Goal: Task Accomplishment & Management: Manage account settings

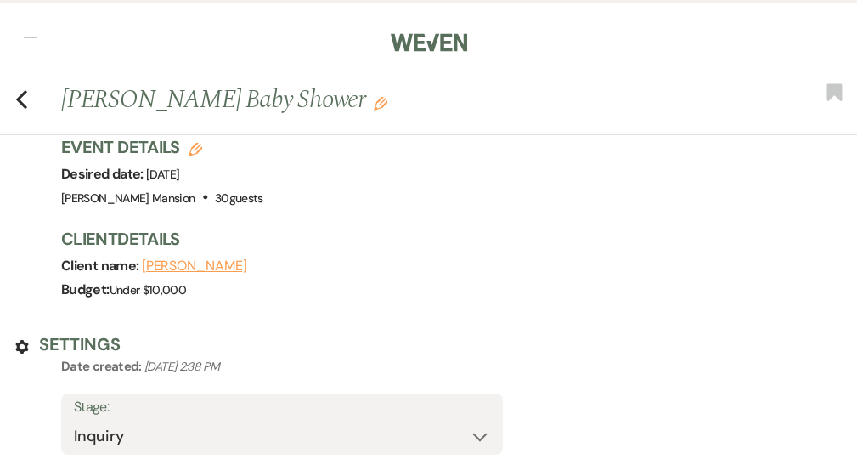
click at [0, 0] on link "Dashboard" at bounding box center [0, 0] width 0 height 0
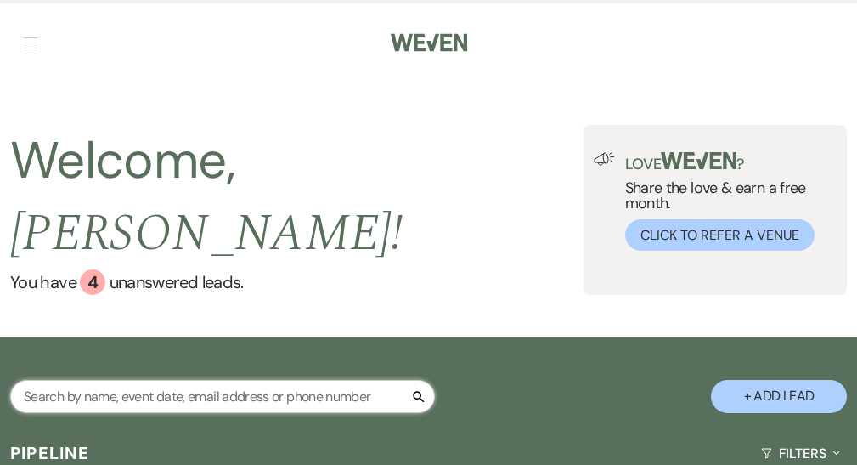
click at [187, 380] on input "text" at bounding box center [222, 396] width 425 height 33
type input "alm"
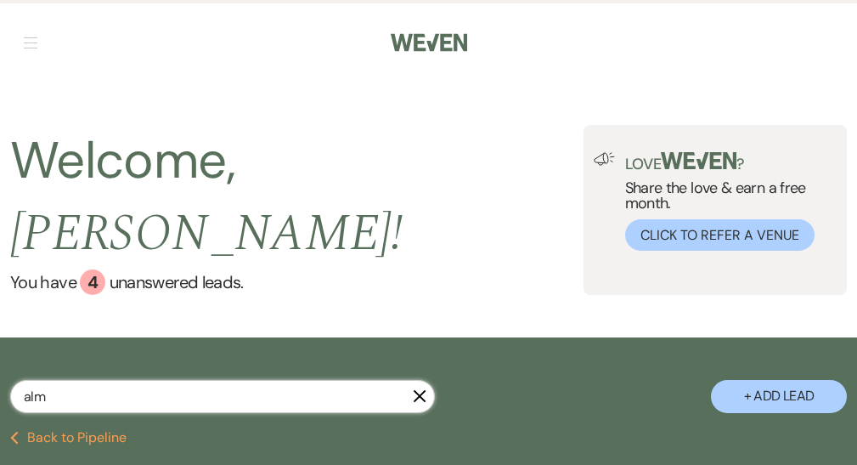
select select "8"
select select "5"
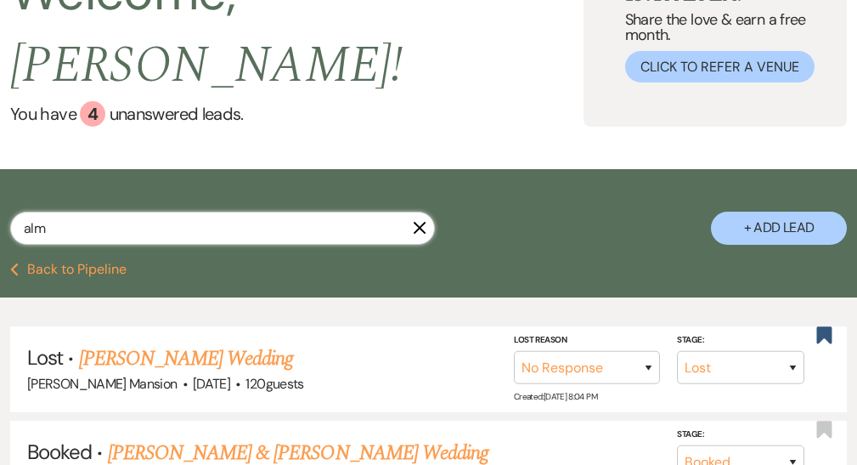
scroll to position [170, 0]
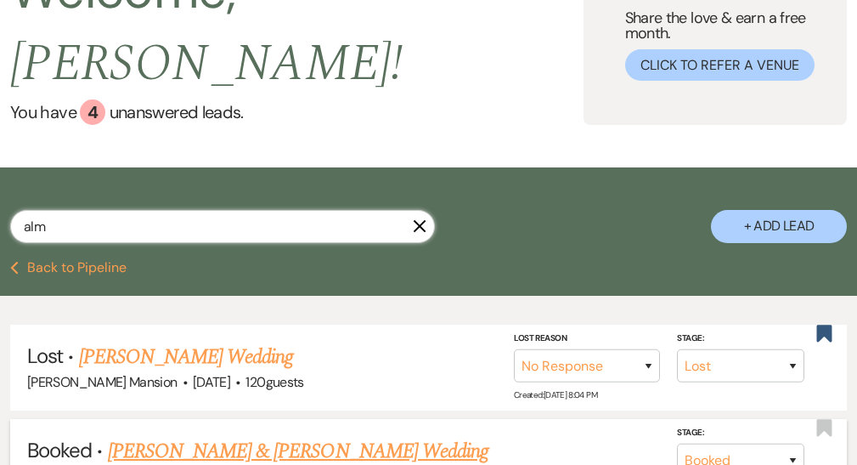
type input "alm"
click at [283, 436] on link "[PERSON_NAME] & [PERSON_NAME] Wedding" at bounding box center [298, 451] width 381 height 31
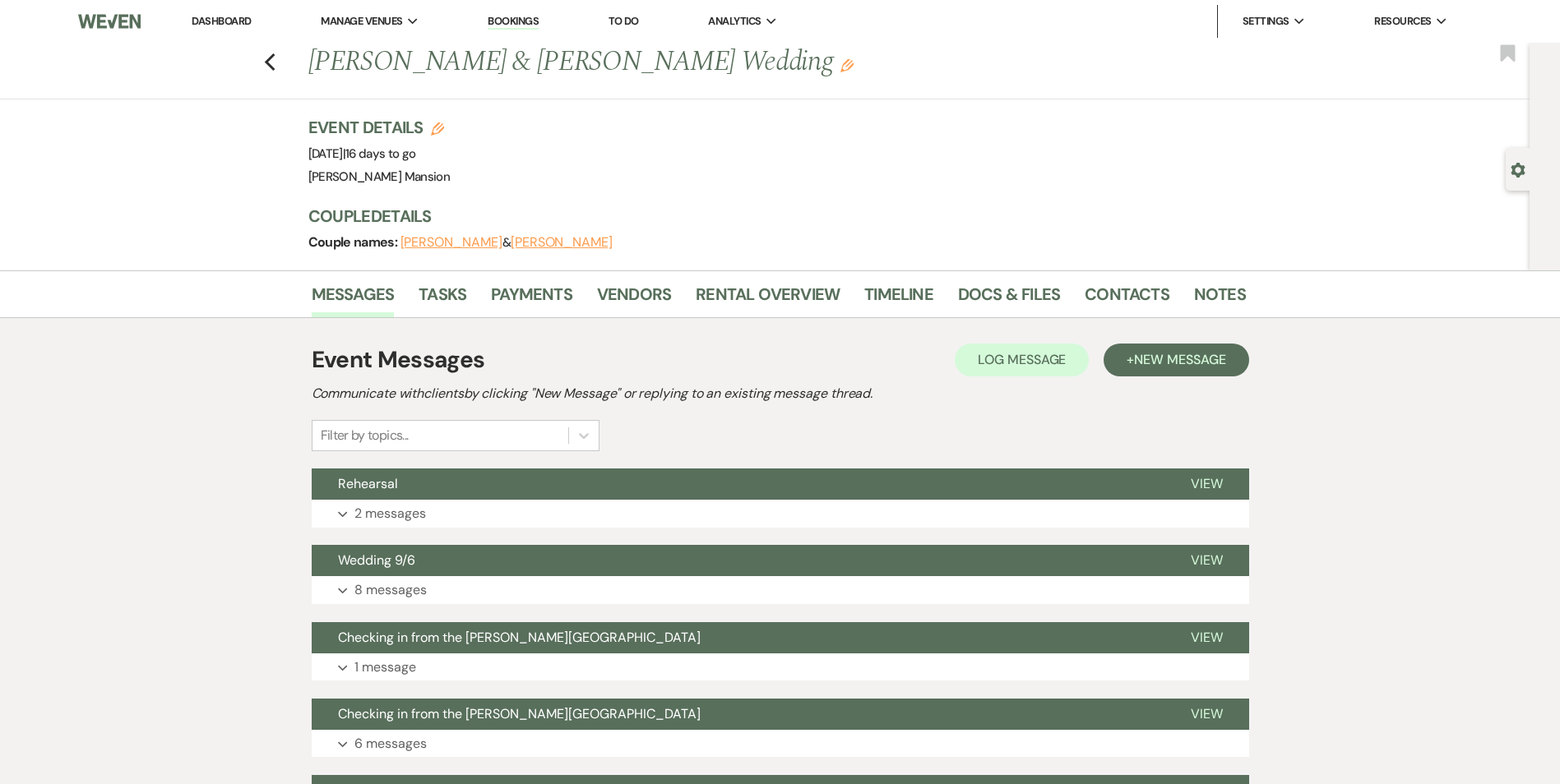
click at [532, 12] on li "Bookings" at bounding box center [513, 21] width 68 height 33
click at [222, 24] on link "Dashboard" at bounding box center [221, 20] width 59 height 14
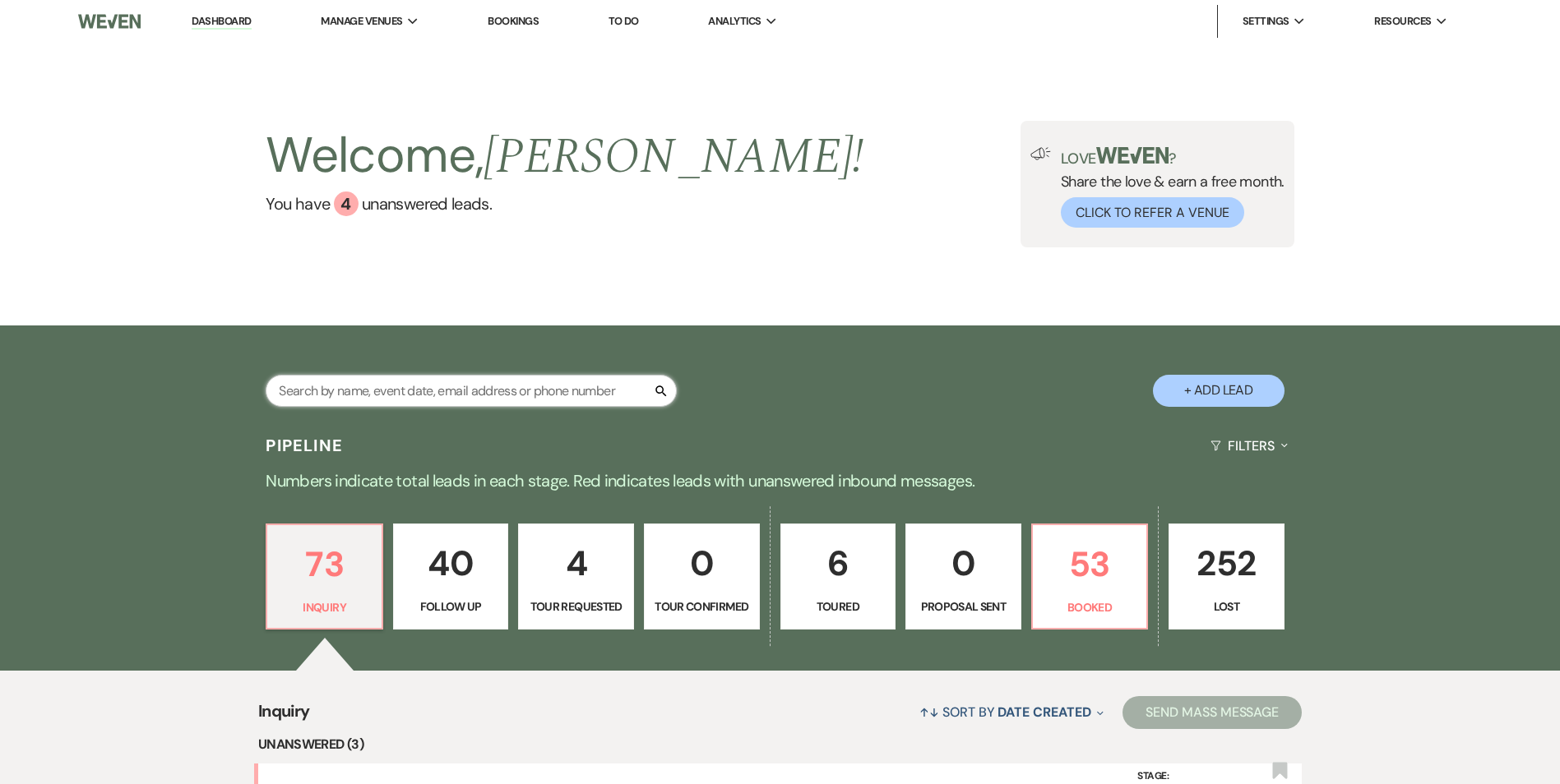
click at [330, 399] on input "text" at bounding box center [471, 390] width 412 height 32
type input "[PERSON_NAME]"
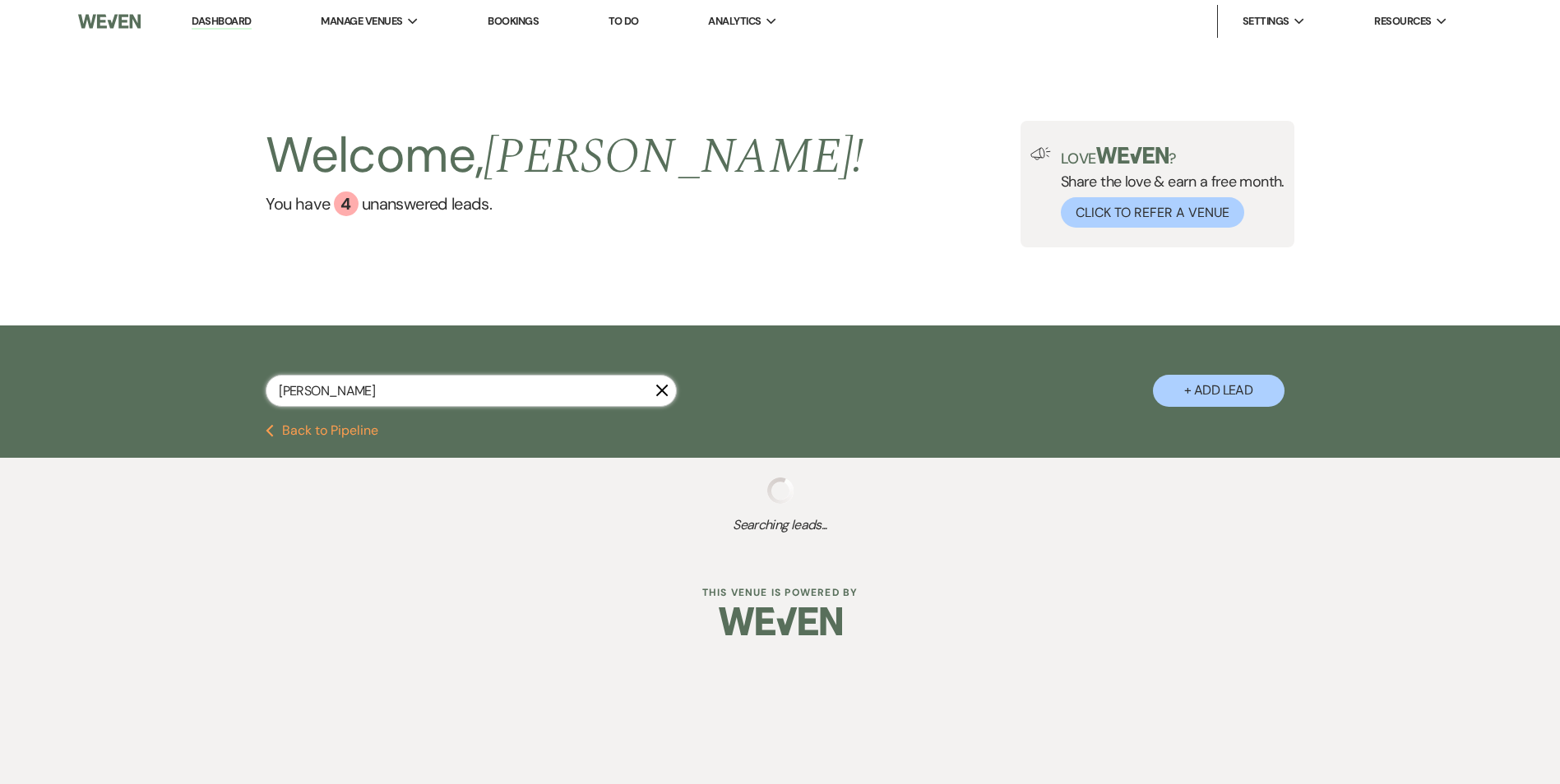
select select "8"
select select "5"
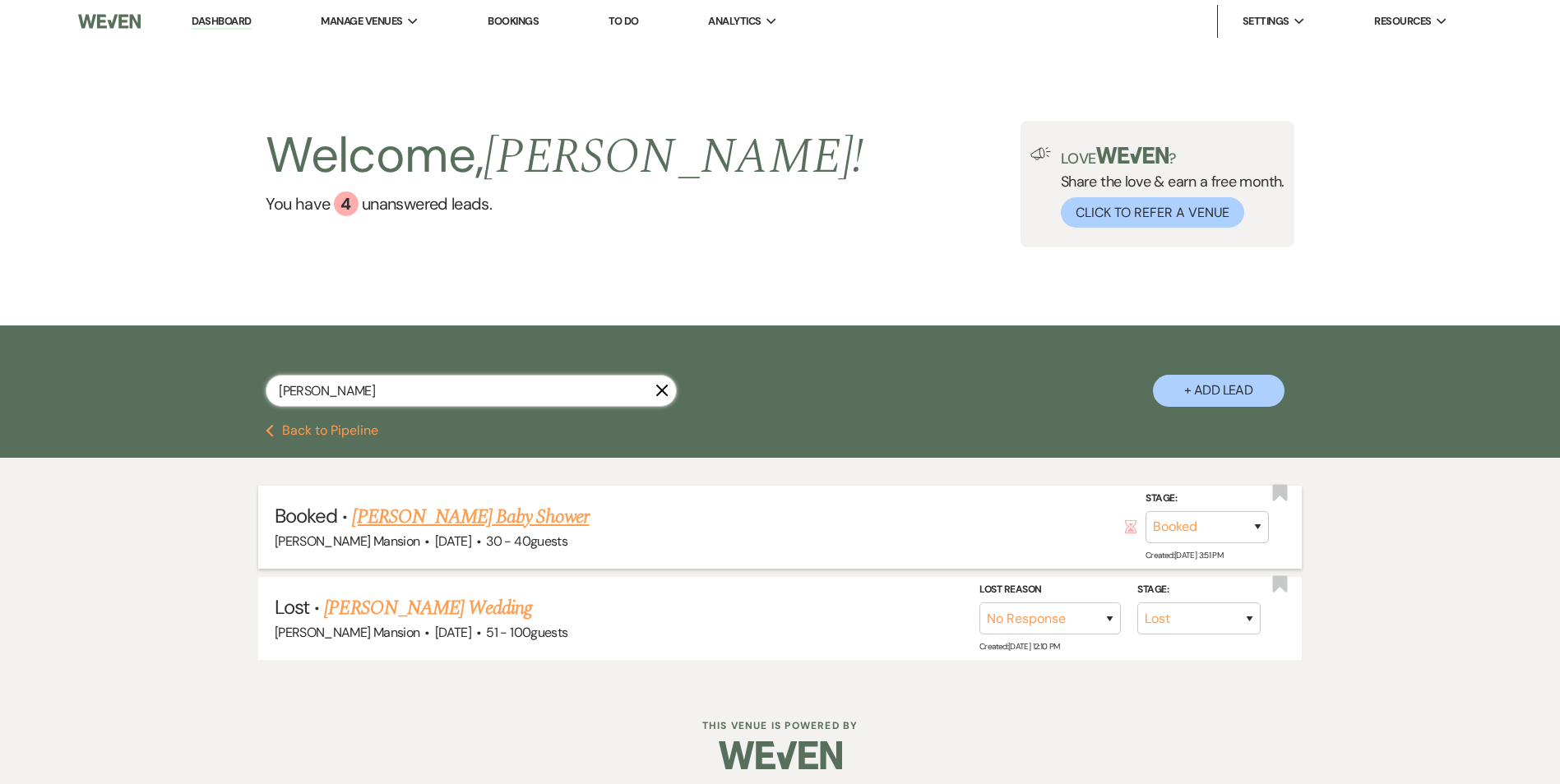
type input "[PERSON_NAME]"
click at [416, 449] on link "[PERSON_NAME] Baby Shower" at bounding box center [471, 517] width 237 height 30
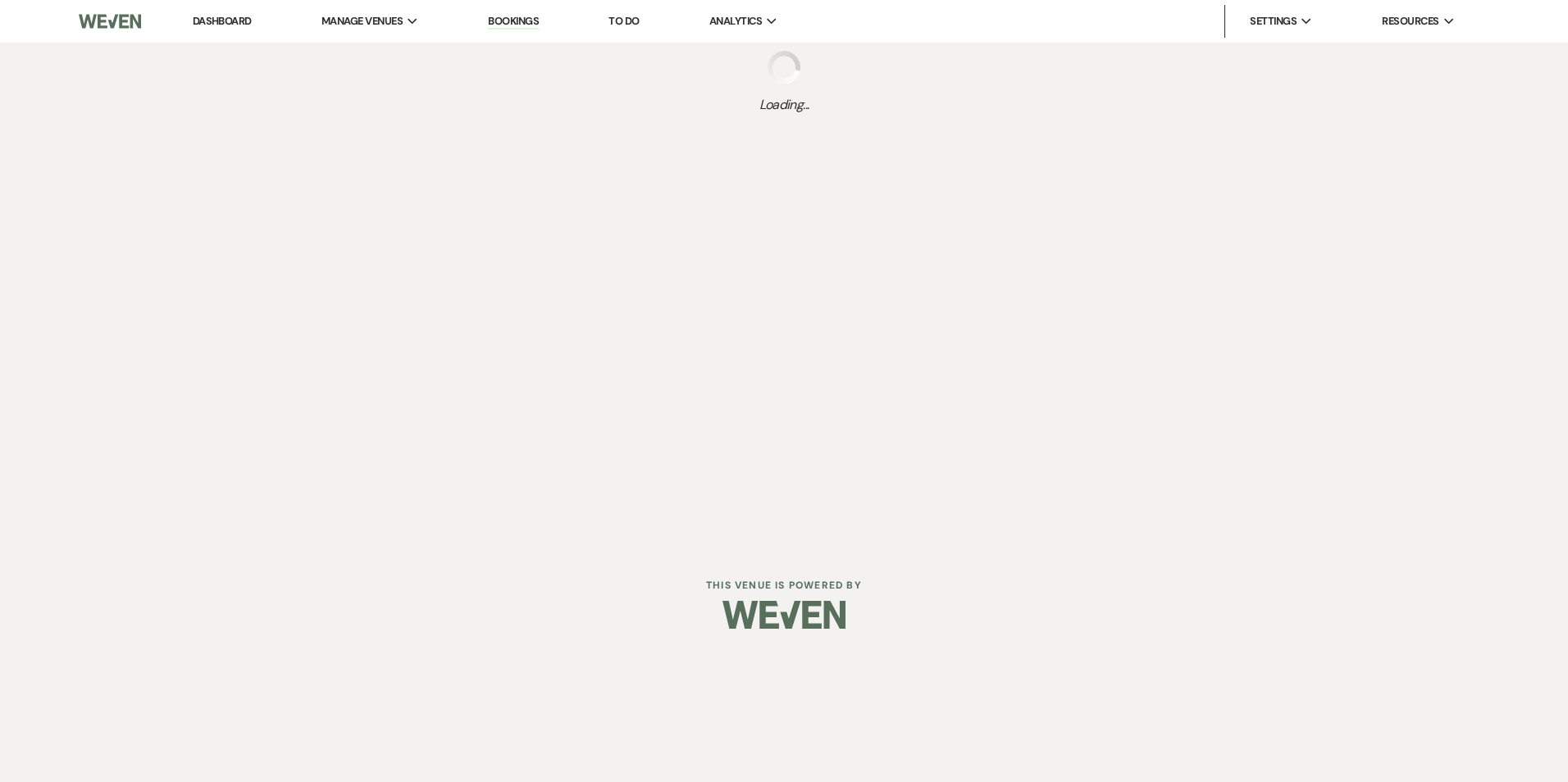
select select "22"
select select "3"
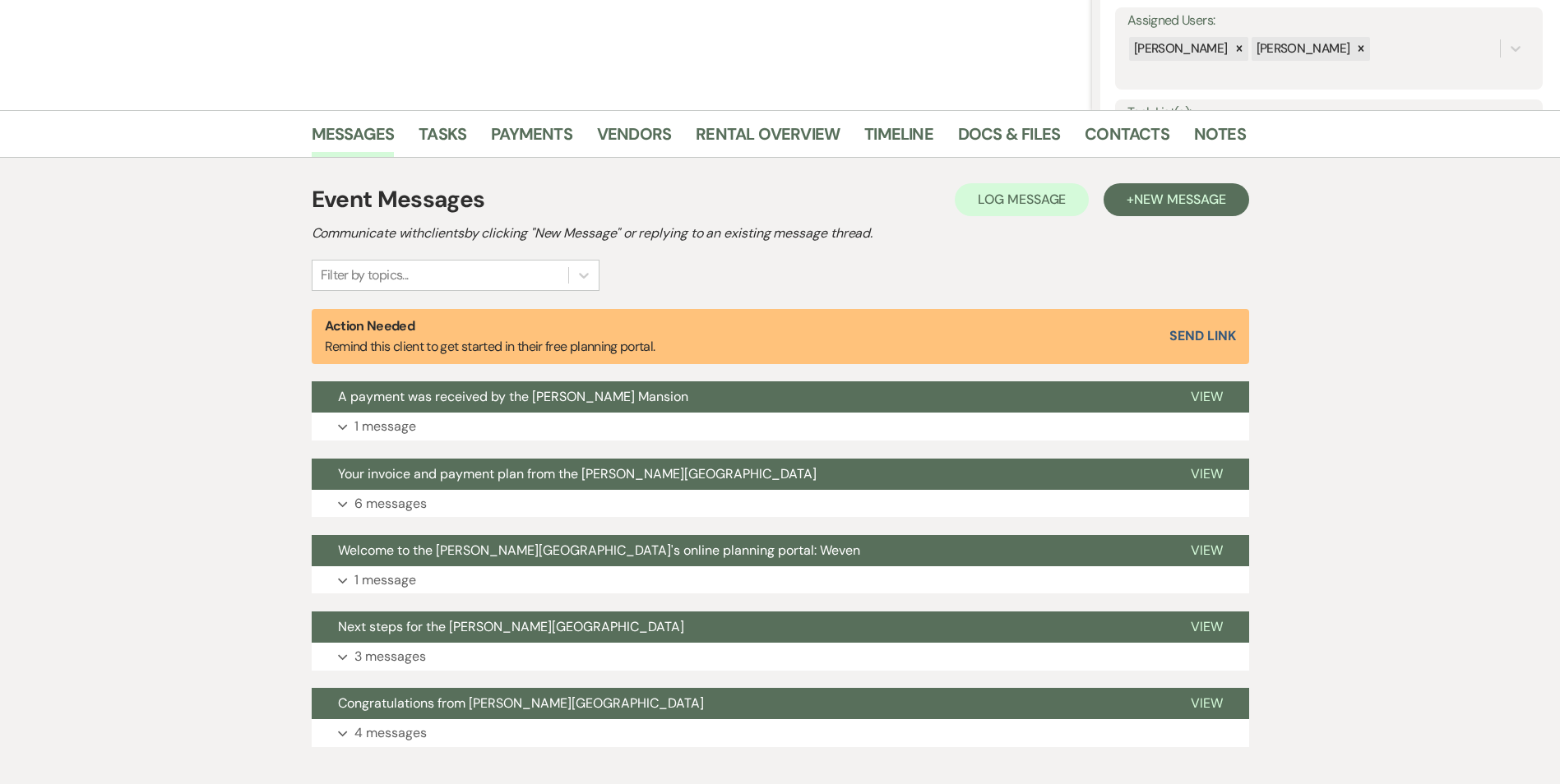
scroll to position [396, 0]
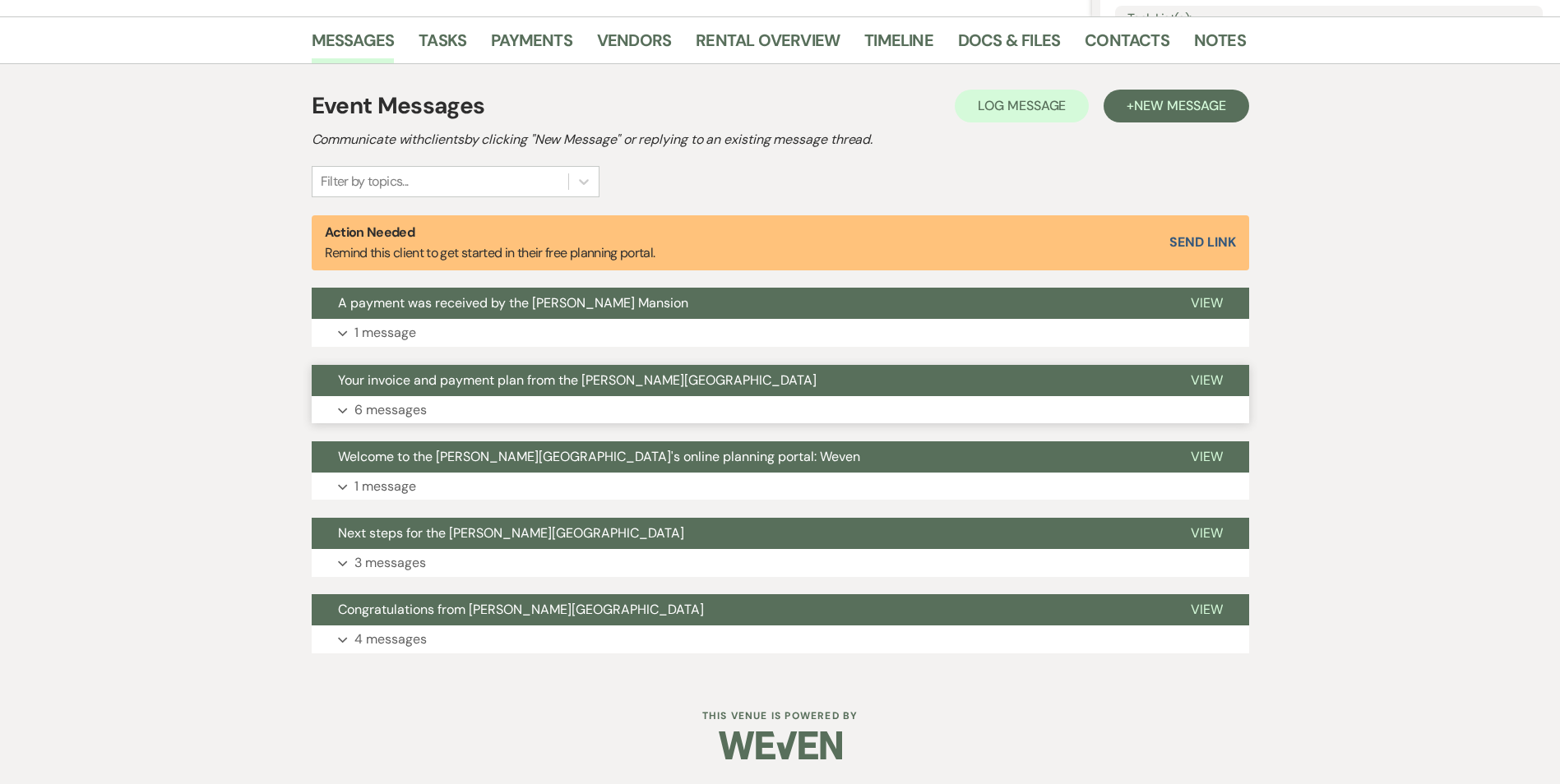
click at [387, 415] on p "6 messages" at bounding box center [390, 410] width 73 height 21
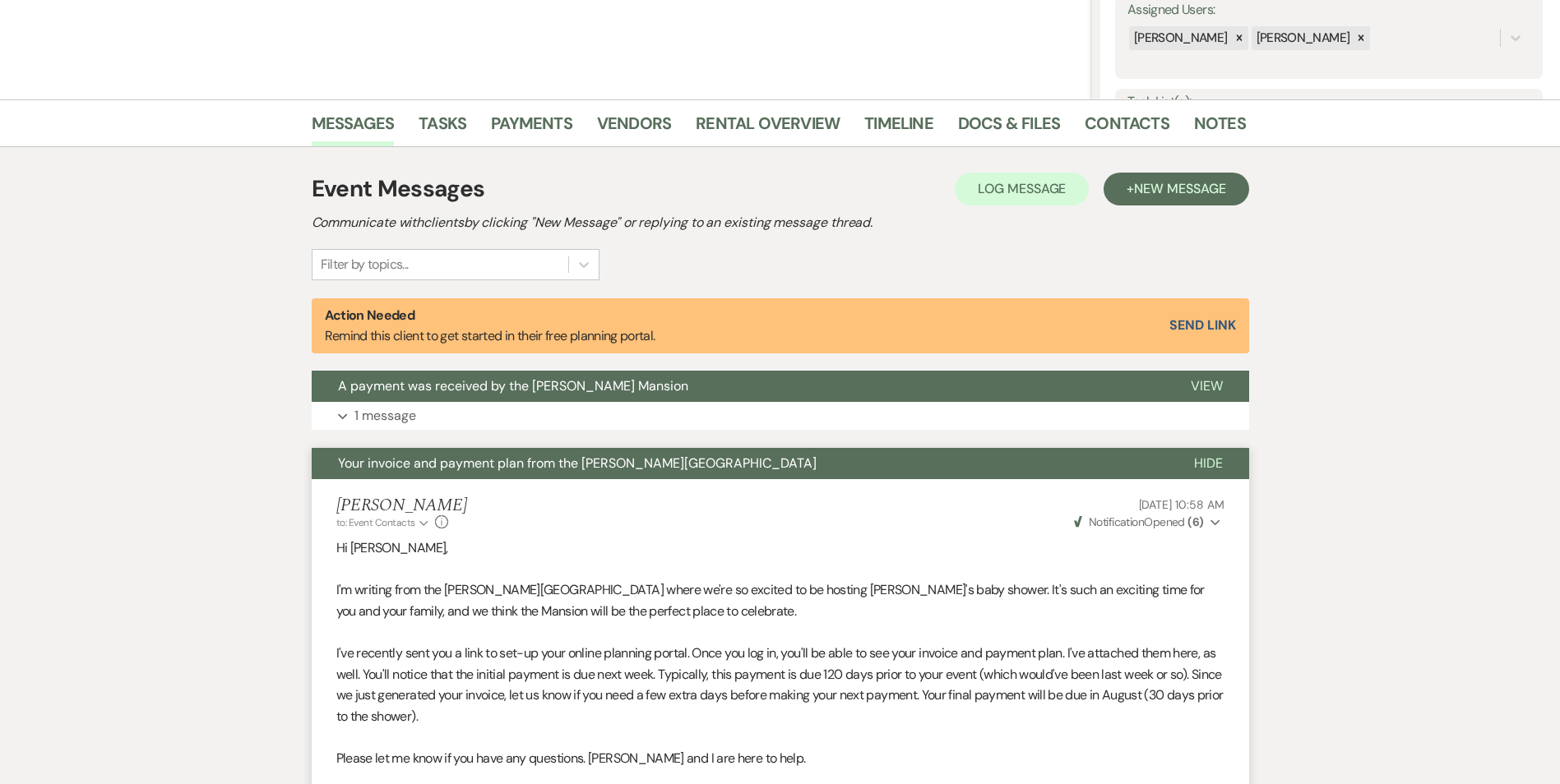
scroll to position [308, 0]
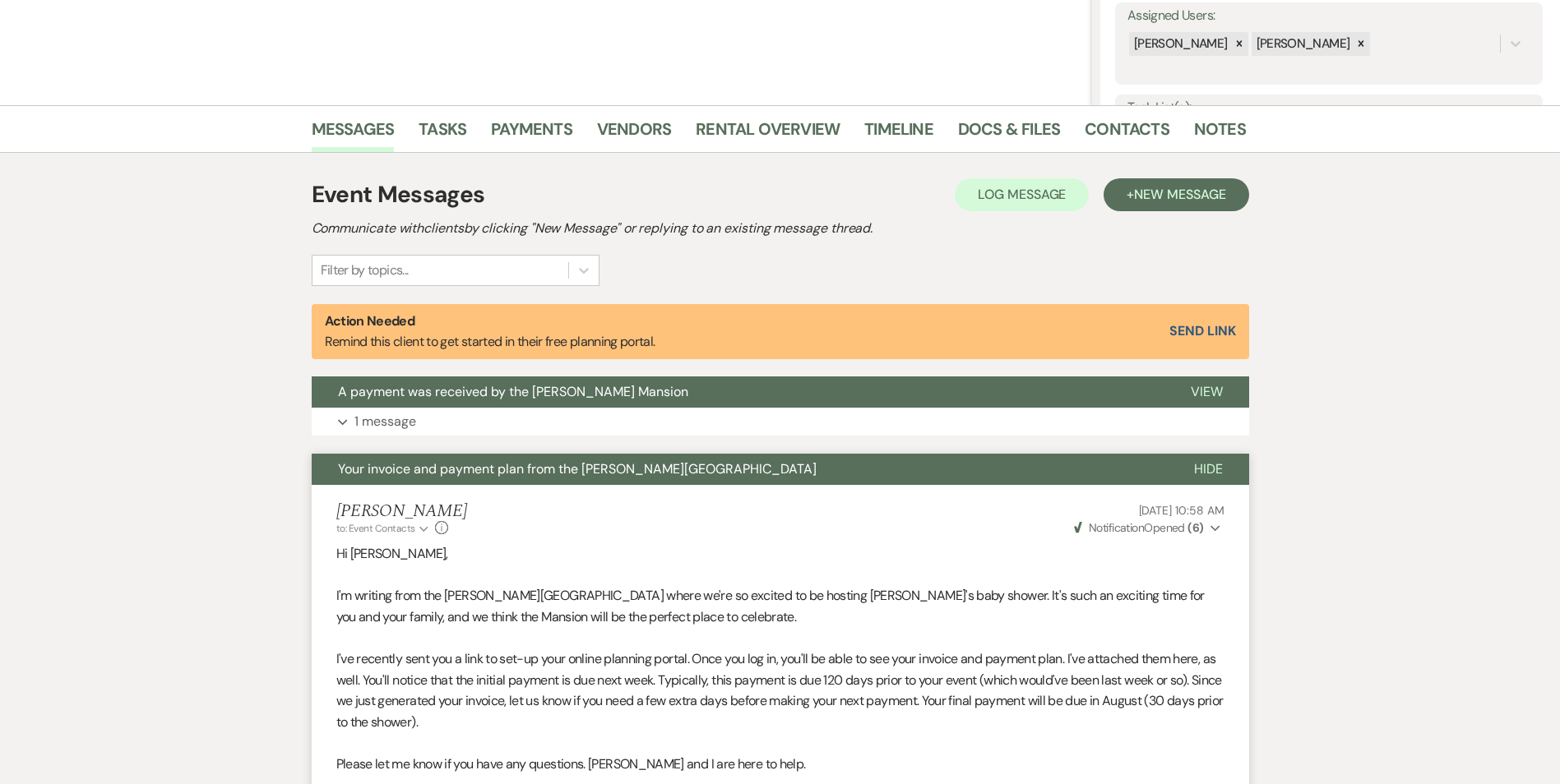
select select "8"
select select "5"
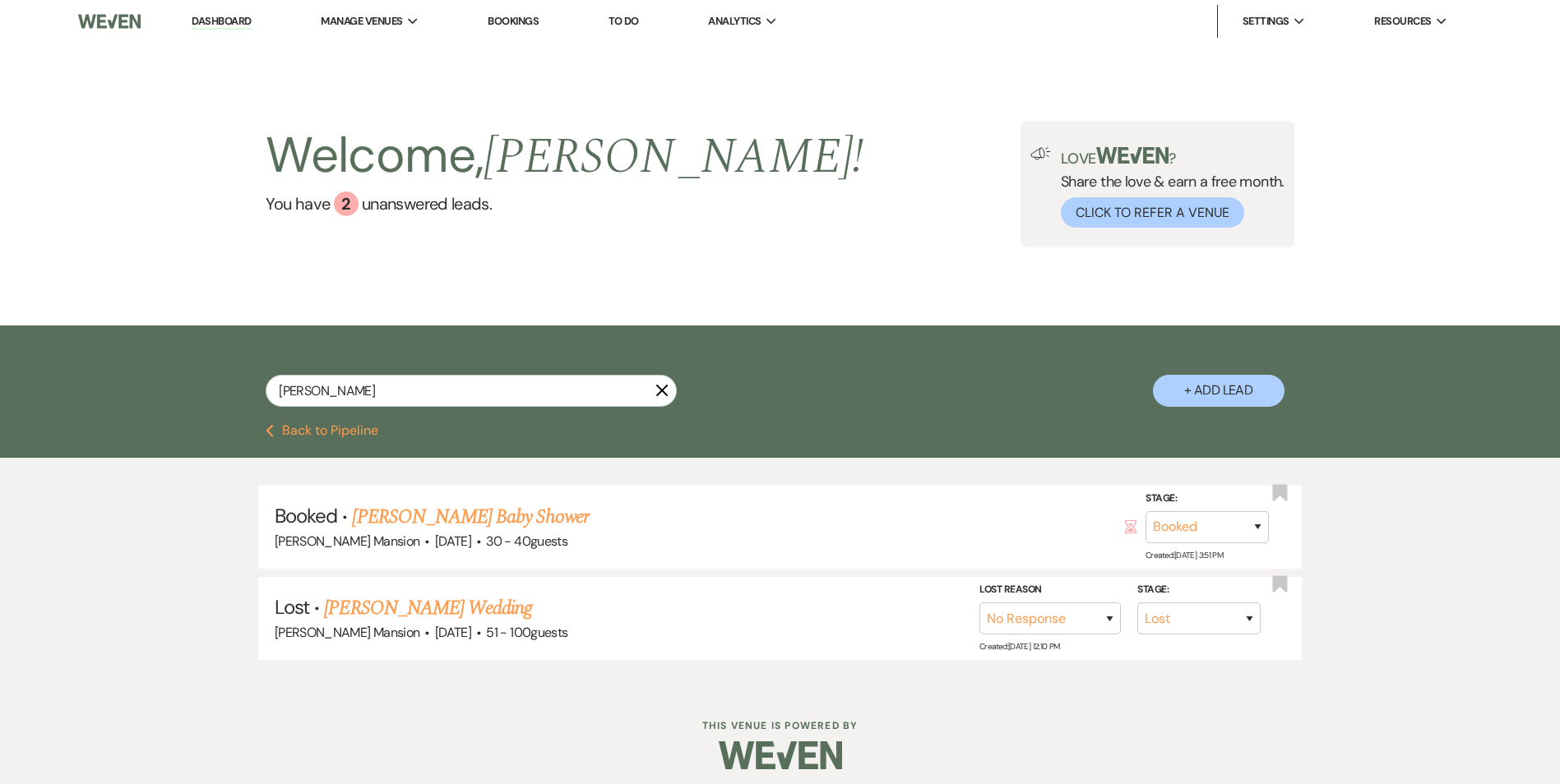
click at [211, 20] on link "Dashboard" at bounding box center [221, 21] width 59 height 15
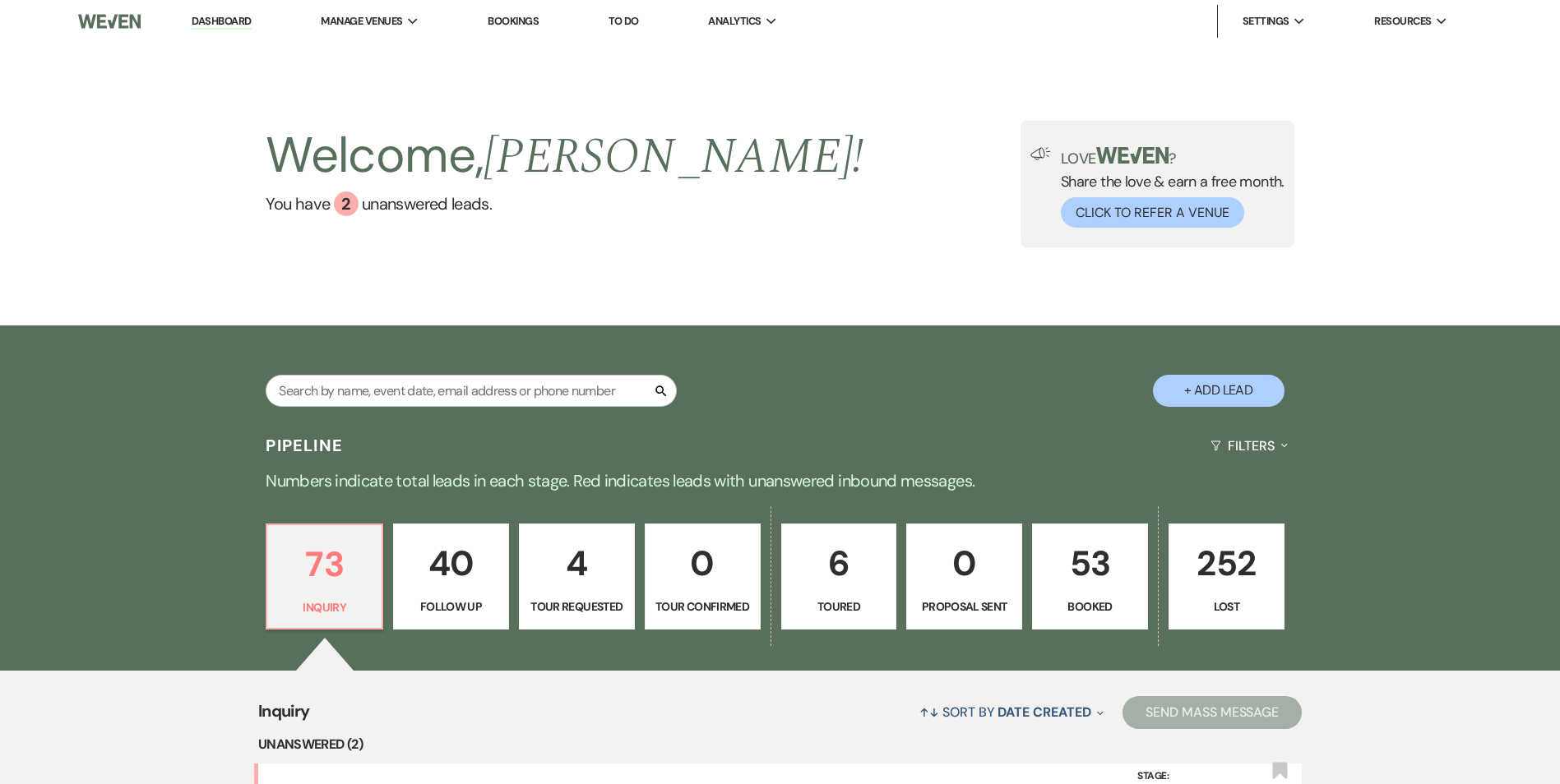
click at [829, 449] on p "53" at bounding box center [1090, 563] width 95 height 55
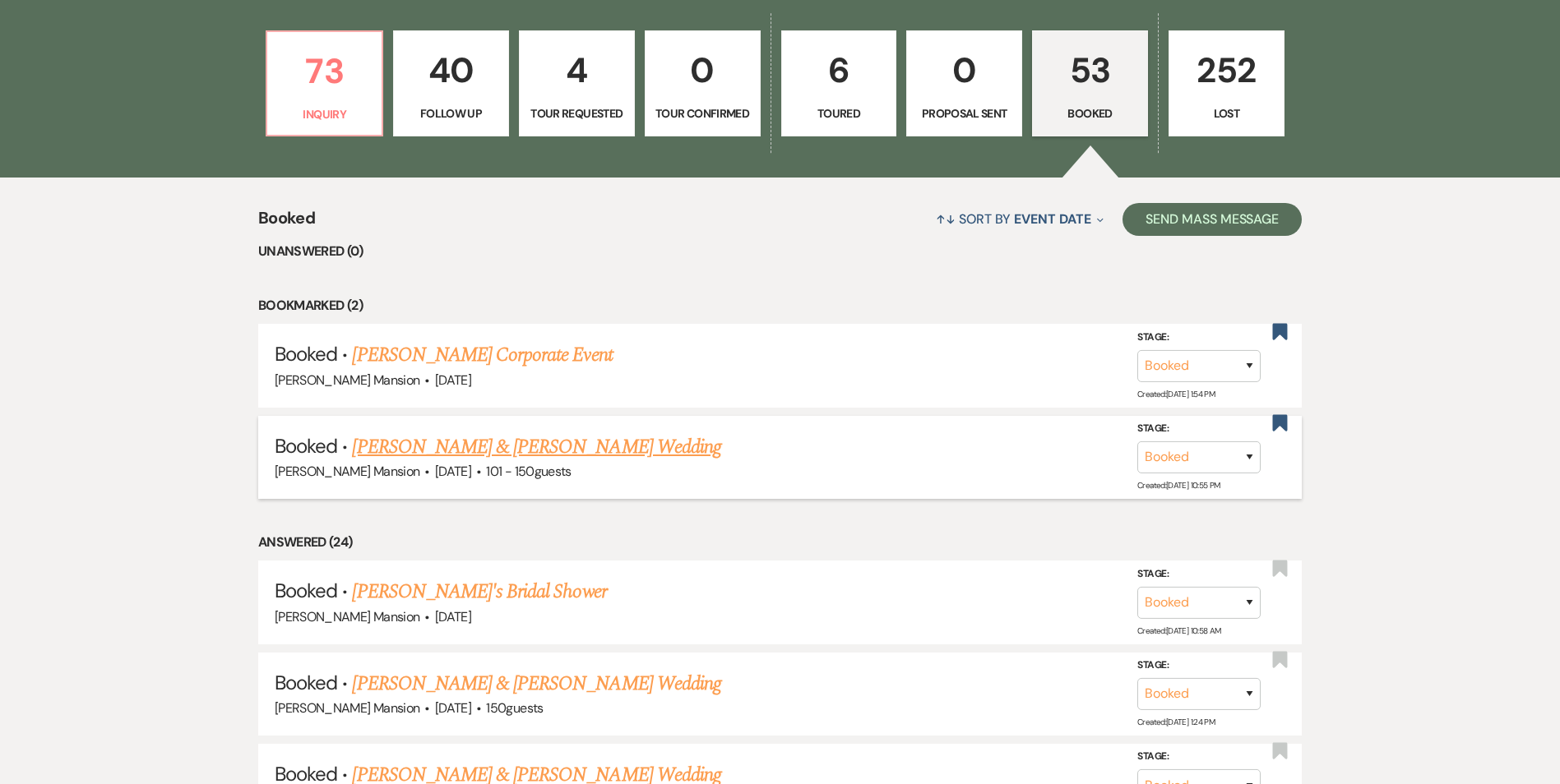
scroll to position [658, 0]
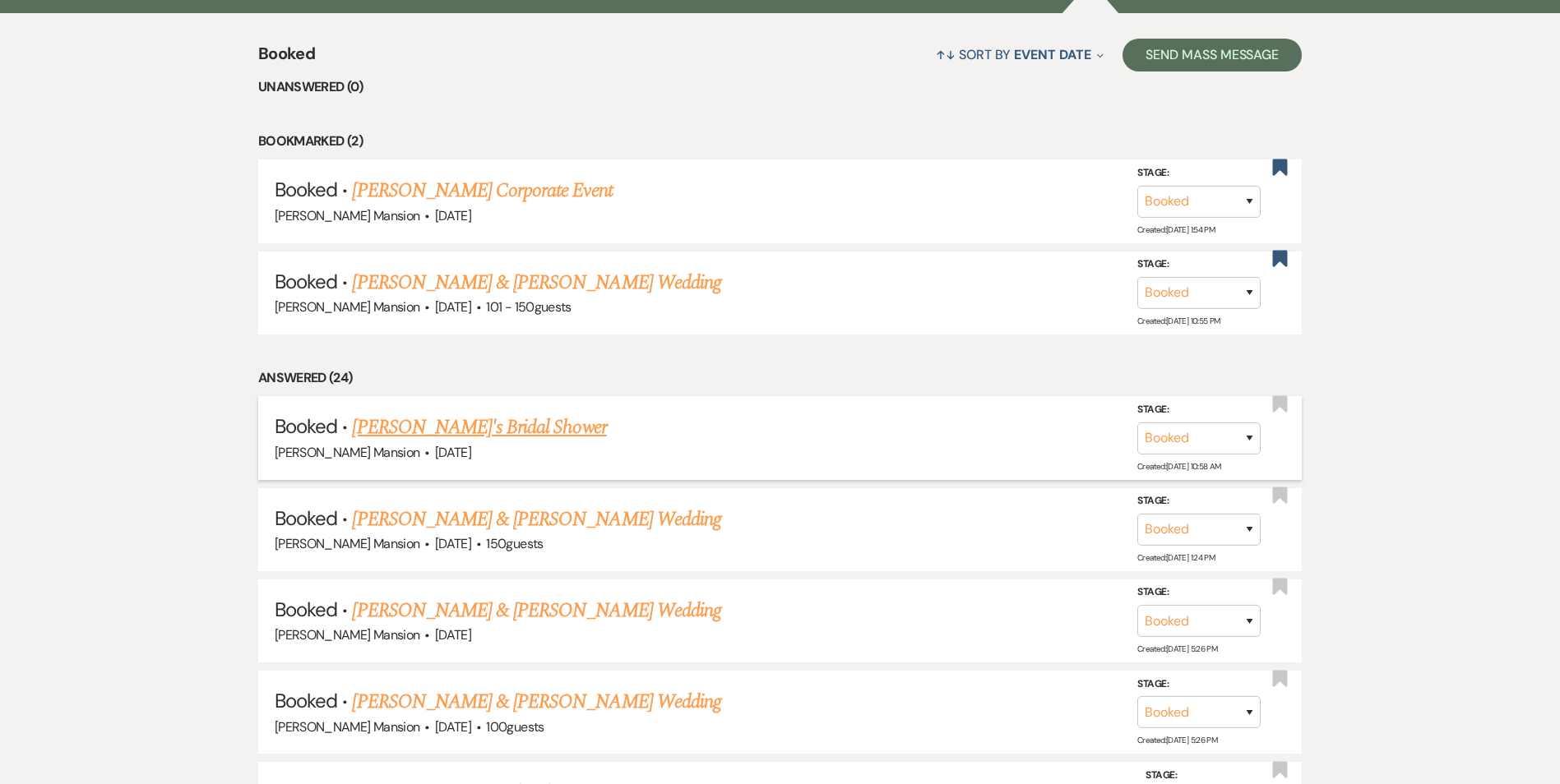
click at [420, 431] on link "[PERSON_NAME]'s Bridal Shower" at bounding box center [479, 427] width 254 height 30
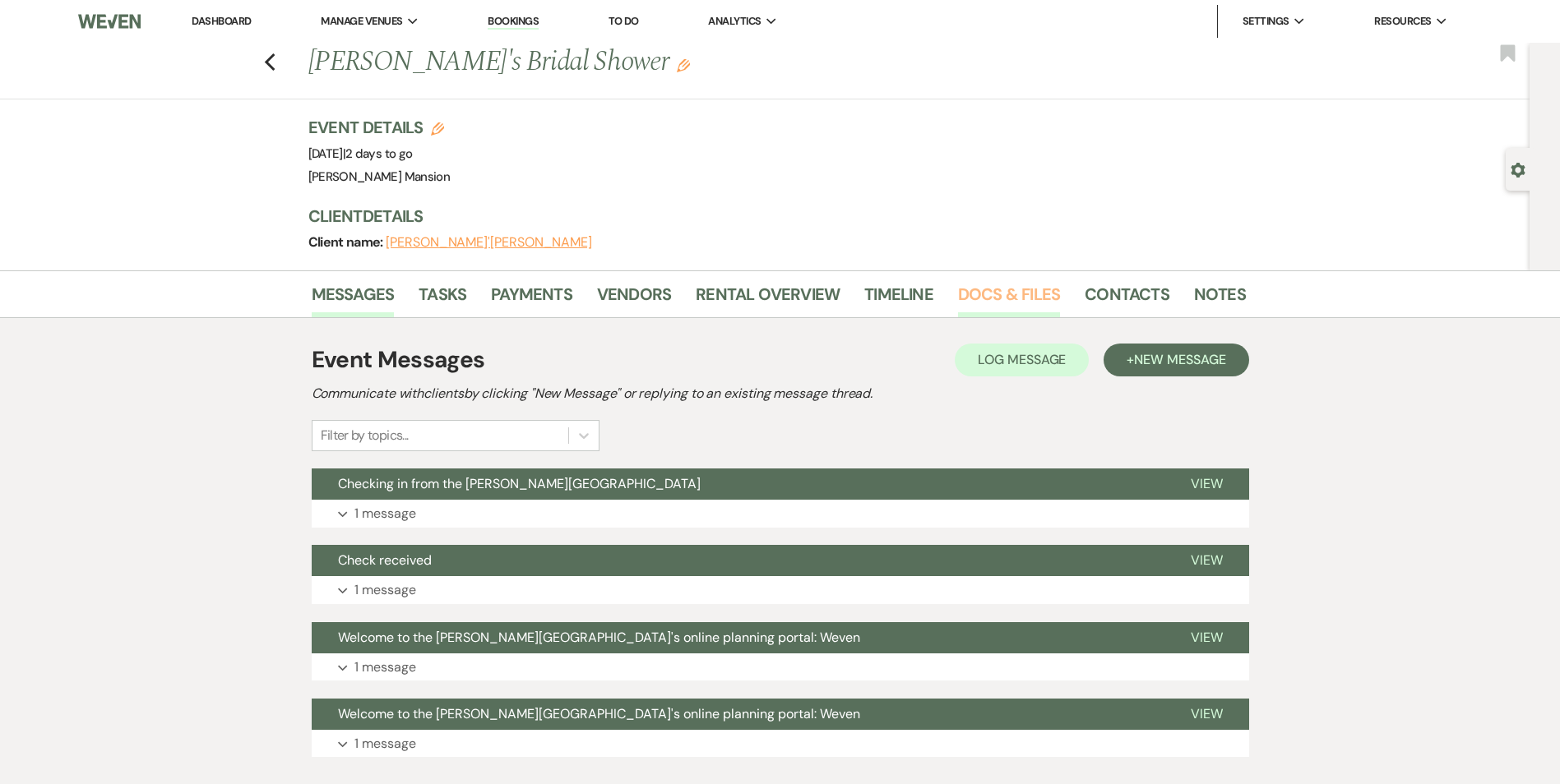
click at [829, 293] on link "Docs & Files" at bounding box center [1009, 299] width 102 height 36
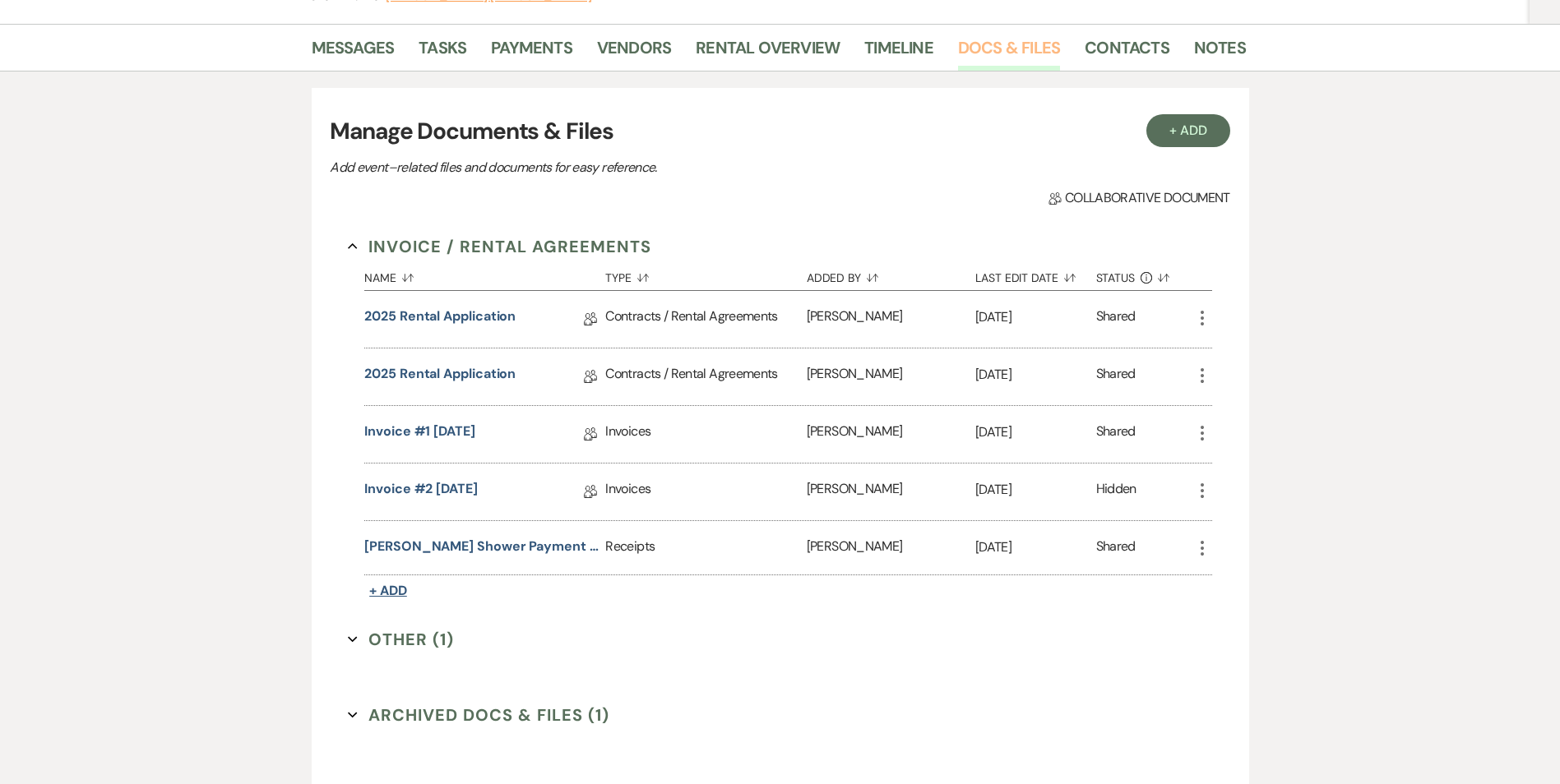
scroll to position [374, 0]
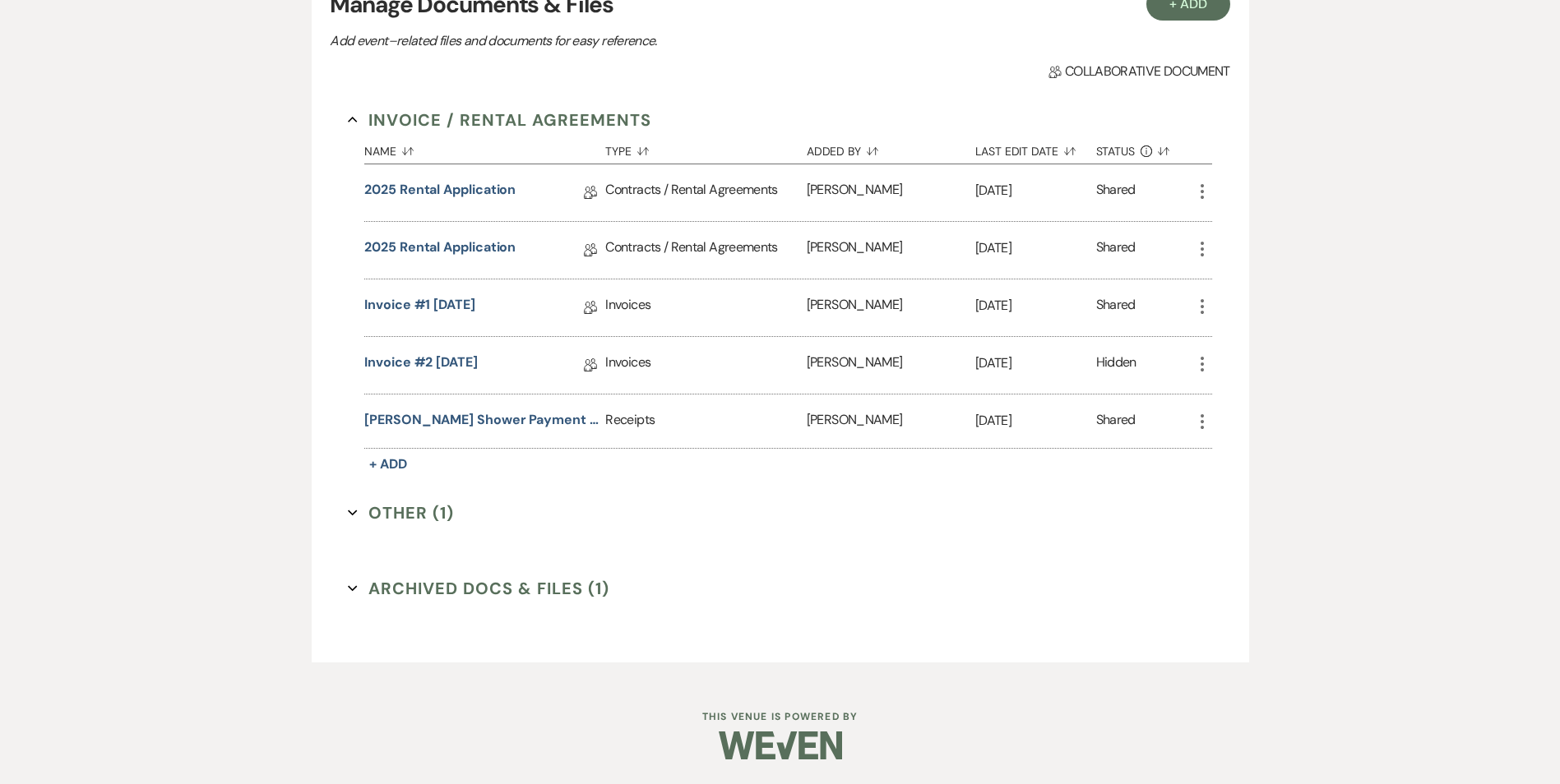
click at [416, 449] on button "Other (1) Expand" at bounding box center [401, 512] width 107 height 24
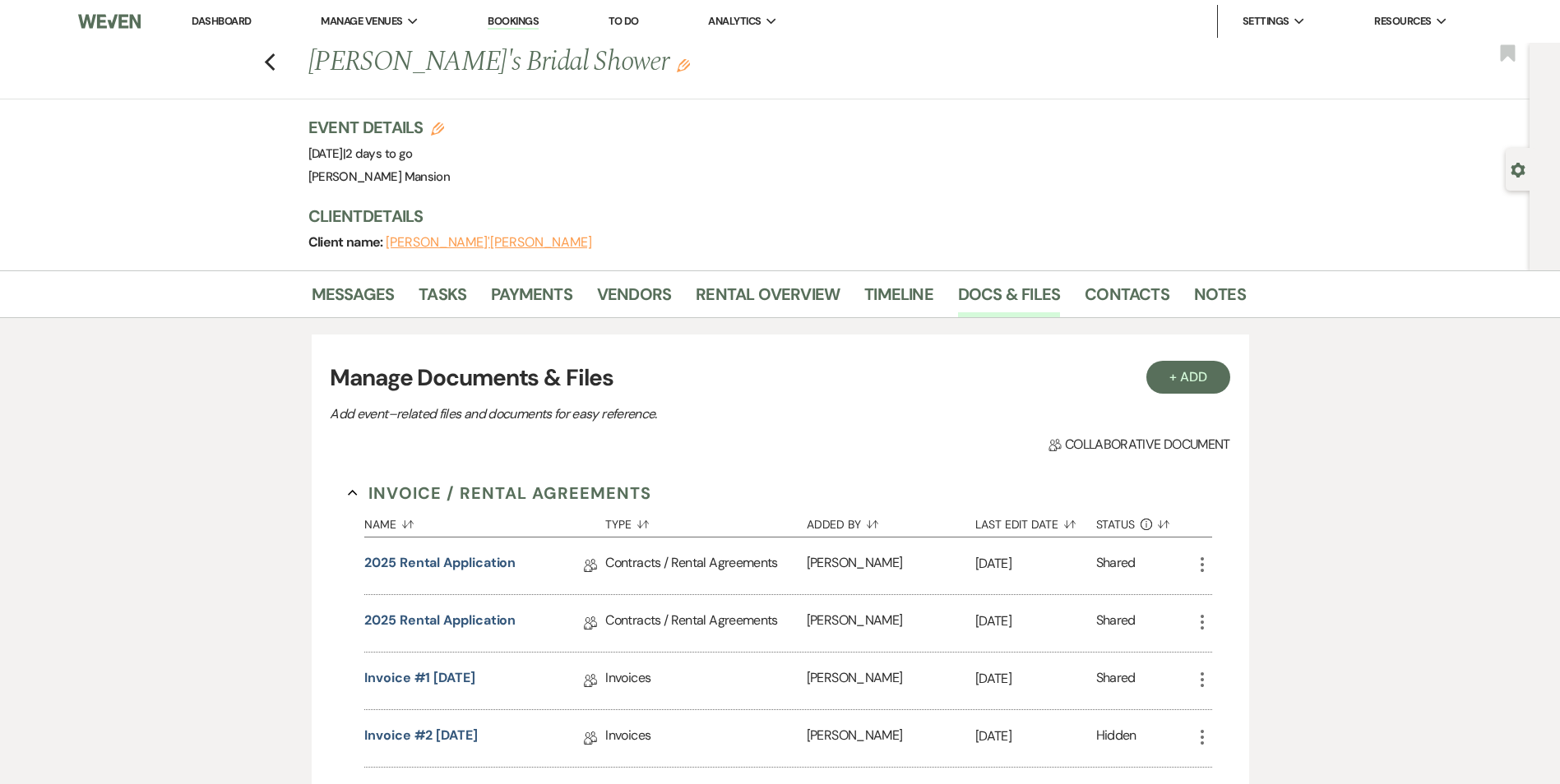
scroll to position [82, 0]
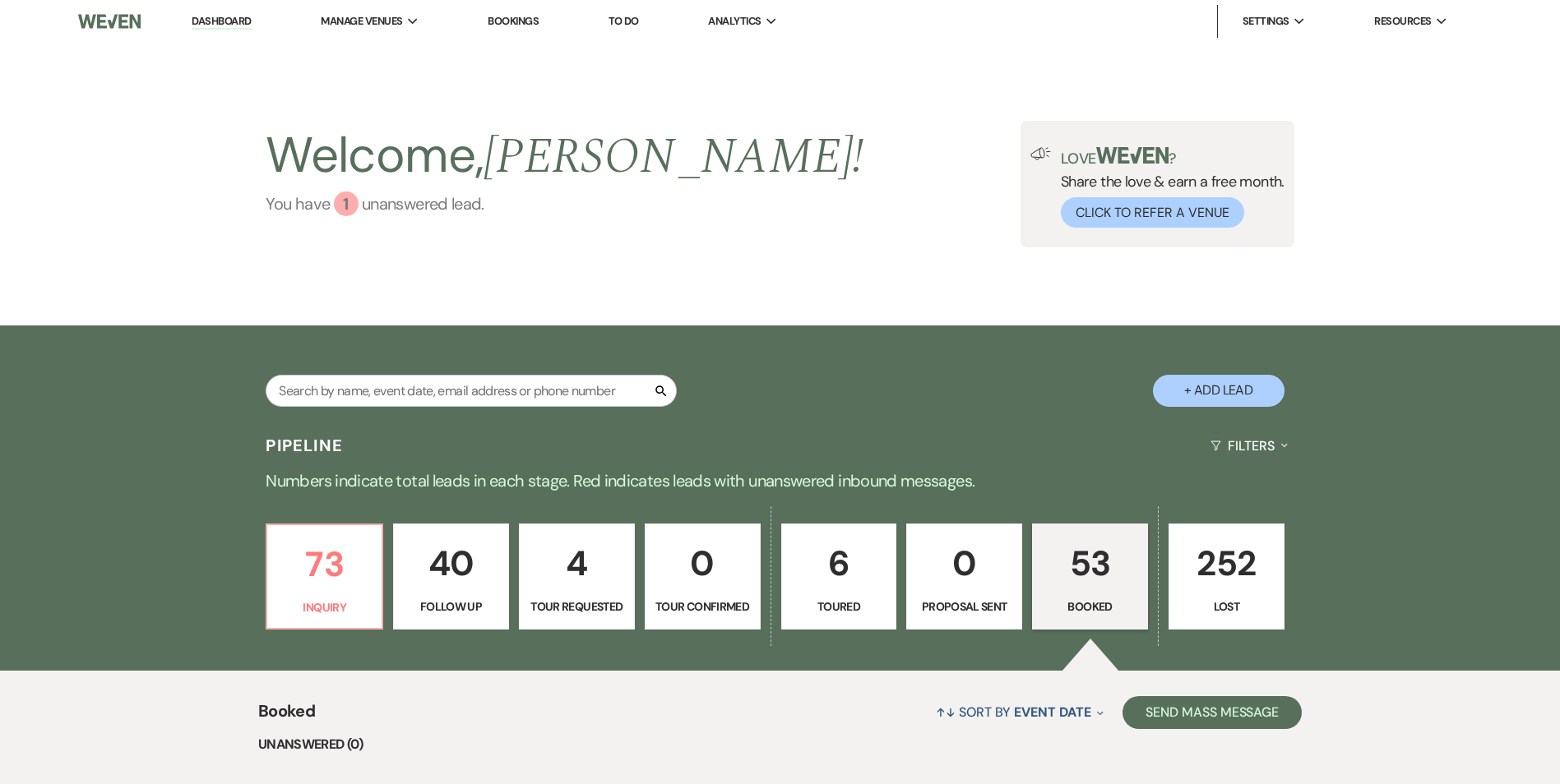
click at [342, 207] on div "1" at bounding box center [346, 203] width 24 height 24
